Goal: Use online tool/utility

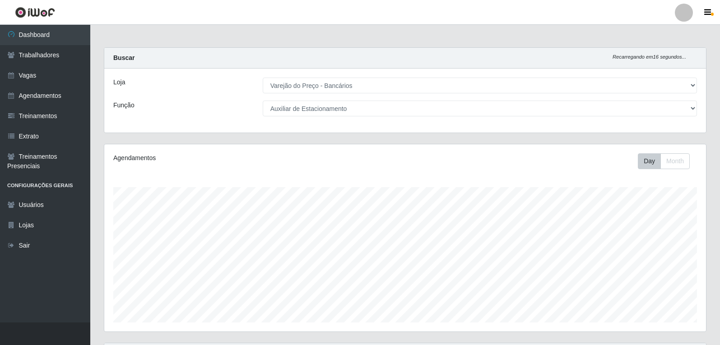
select select "157"
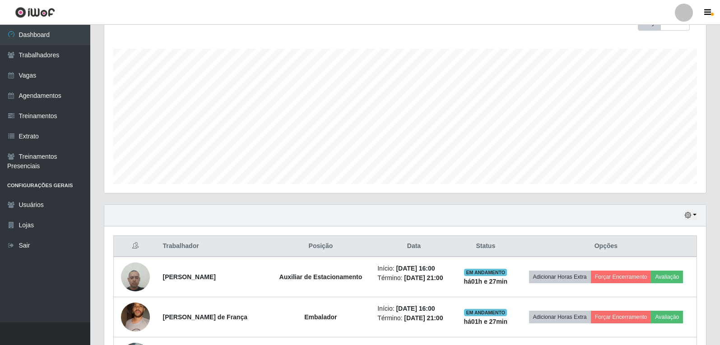
scroll to position [184, 0]
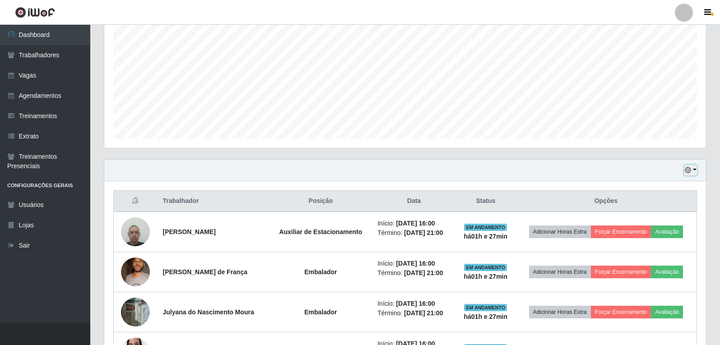
click at [690, 170] on icon "button" at bounding box center [688, 170] width 6 height 6
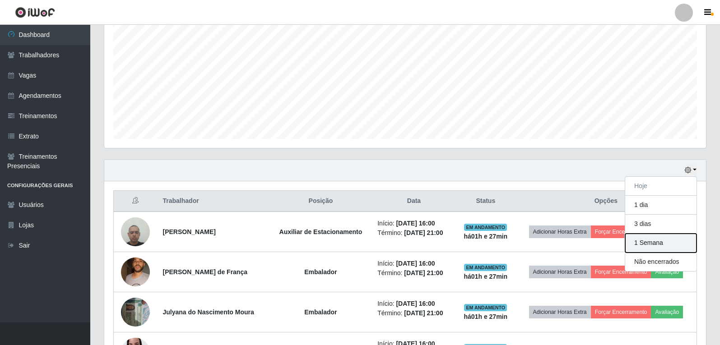
click at [656, 244] on button "1 Semana" at bounding box center [660, 243] width 71 height 19
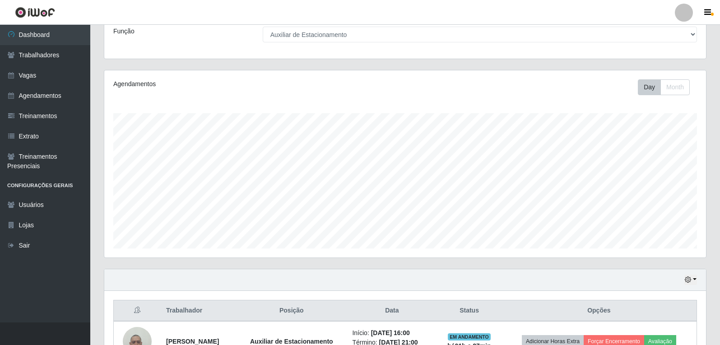
scroll to position [48, 0]
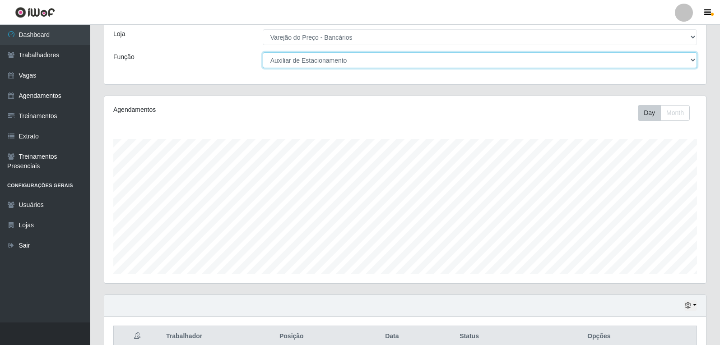
click at [329, 59] on select "[Selecione...] Auxiliar de Estacionamento Auxiliar de Estacionamento + Auxiliar…" at bounding box center [480, 60] width 434 height 16
select select "1"
click at [263, 52] on select "[Selecione...] Auxiliar de Estacionamento Auxiliar de Estacionamento + Auxiliar…" at bounding box center [480, 60] width 434 height 16
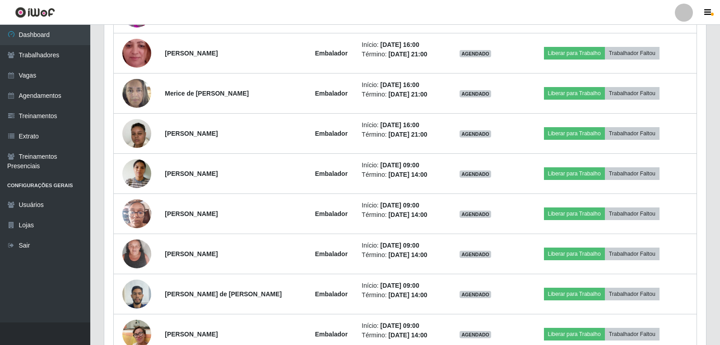
scroll to position [1855, 0]
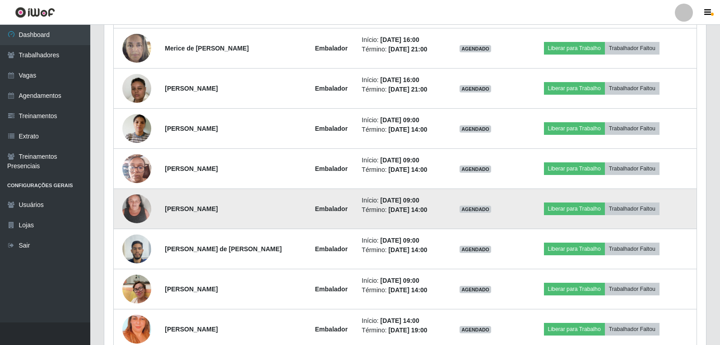
click at [132, 210] on img at bounding box center [136, 209] width 29 height 38
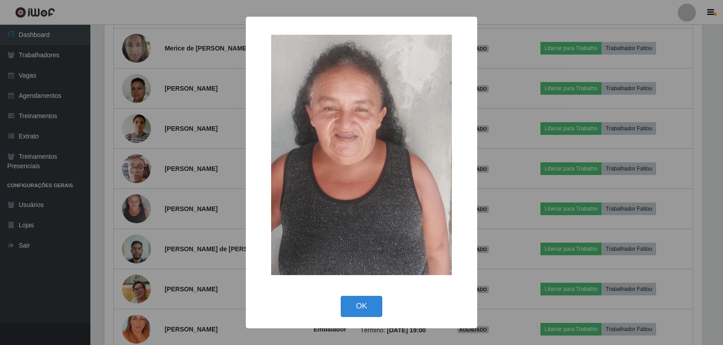
click at [132, 210] on div "× OK Cancel" at bounding box center [361, 172] width 723 height 345
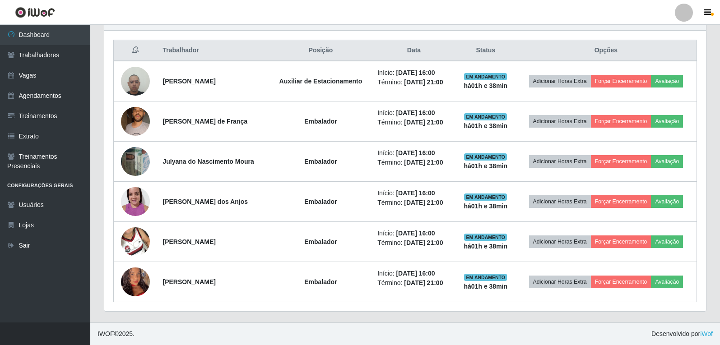
scroll to position [433, 0]
